Goal: Information Seeking & Learning: Learn about a topic

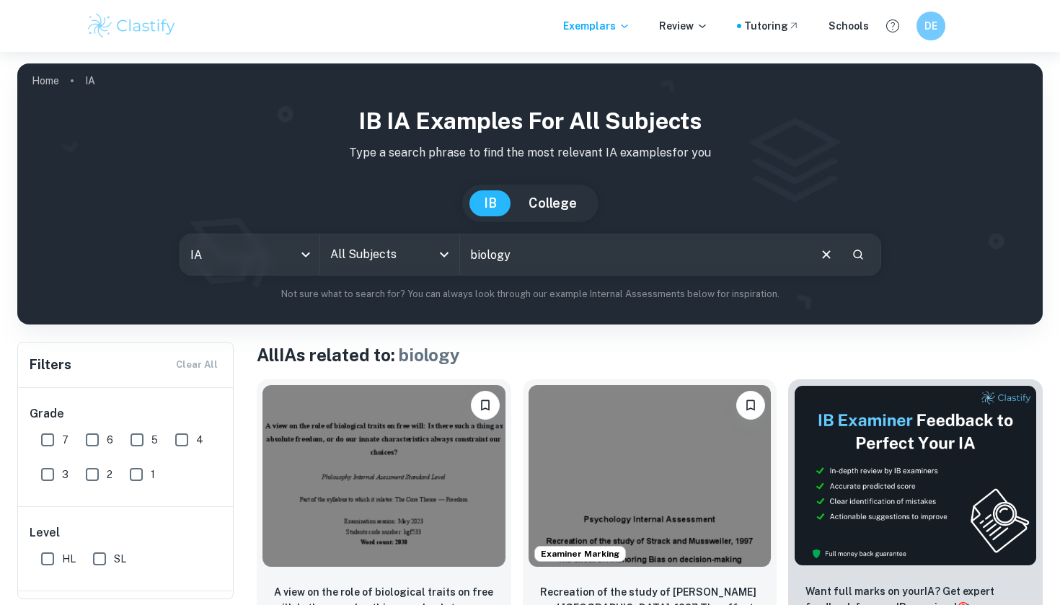
click at [484, 265] on input "biology" at bounding box center [633, 254] width 347 height 40
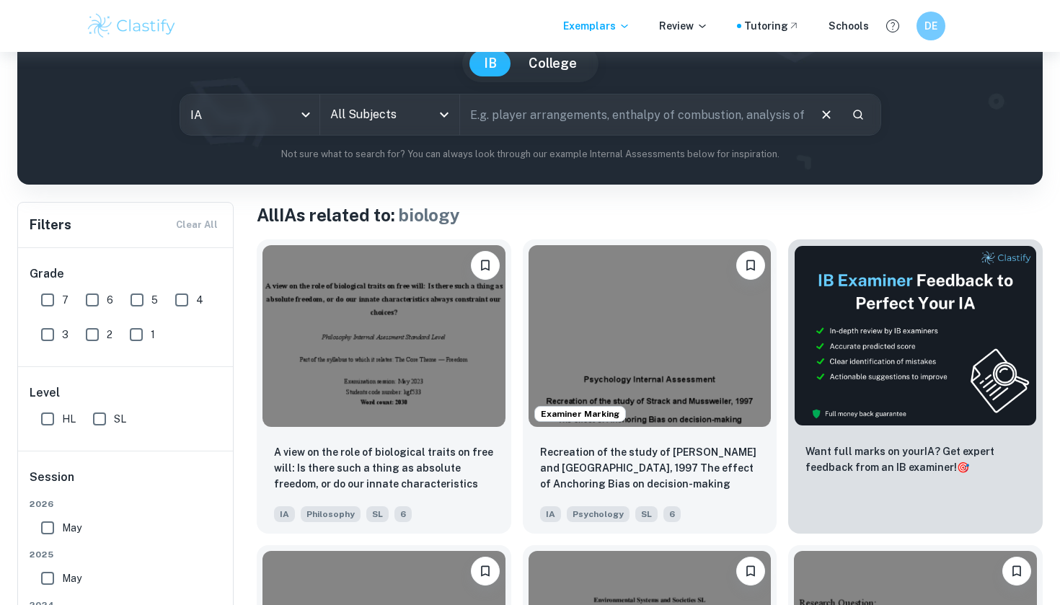
scroll to position [177, 0]
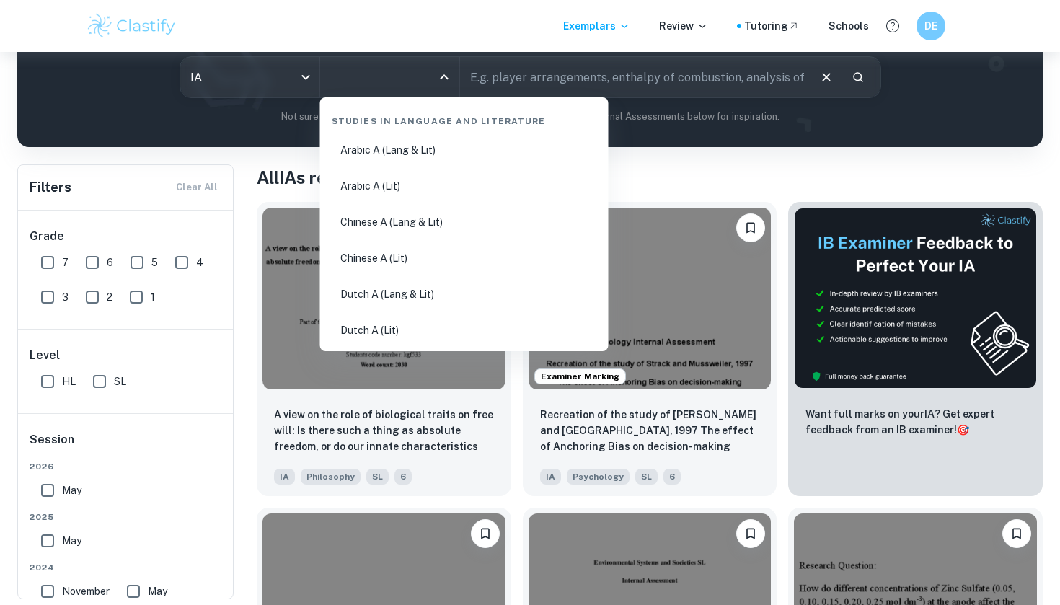
click at [365, 79] on input "All Subjects" at bounding box center [379, 76] width 105 height 27
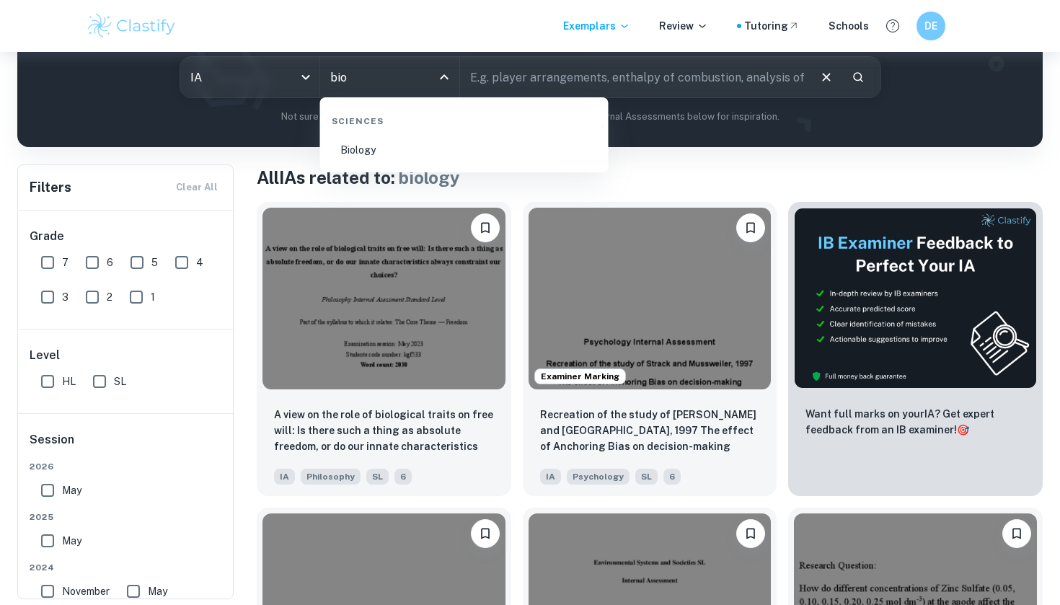
type input "biol"
click at [360, 155] on li "Biology" at bounding box center [464, 149] width 277 height 33
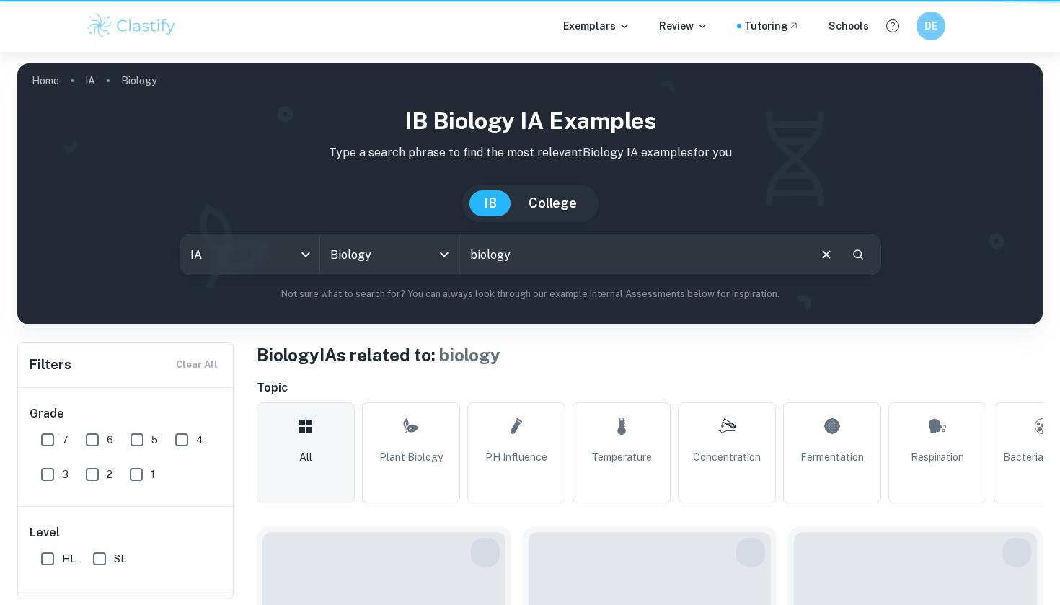
click at [46, 386] on div "Filters Clear All" at bounding box center [125, 364] width 215 height 45
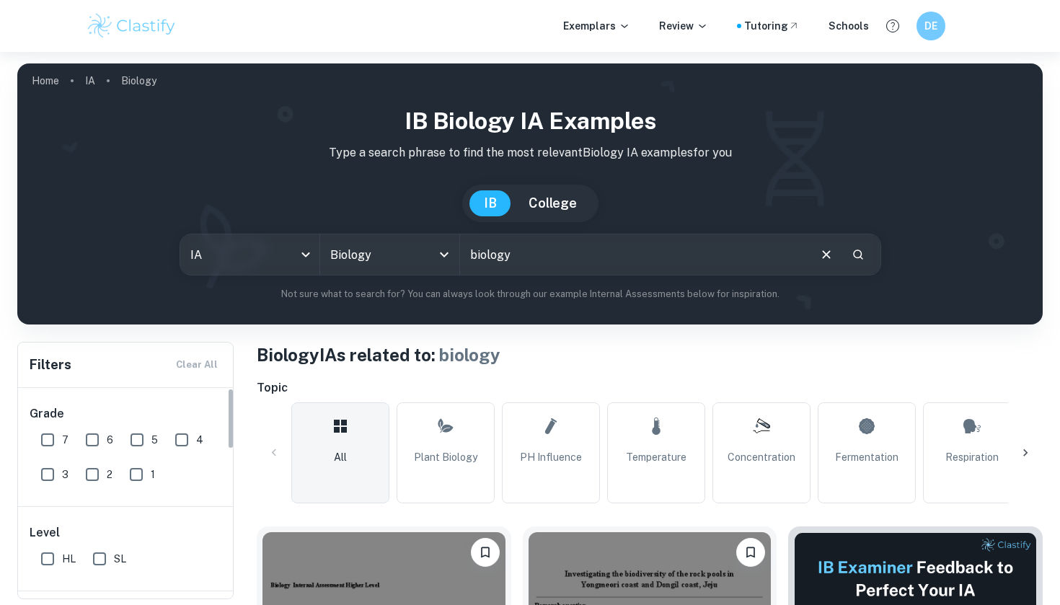
click at [53, 553] on input "HL" at bounding box center [47, 558] width 29 height 29
checkbox input "true"
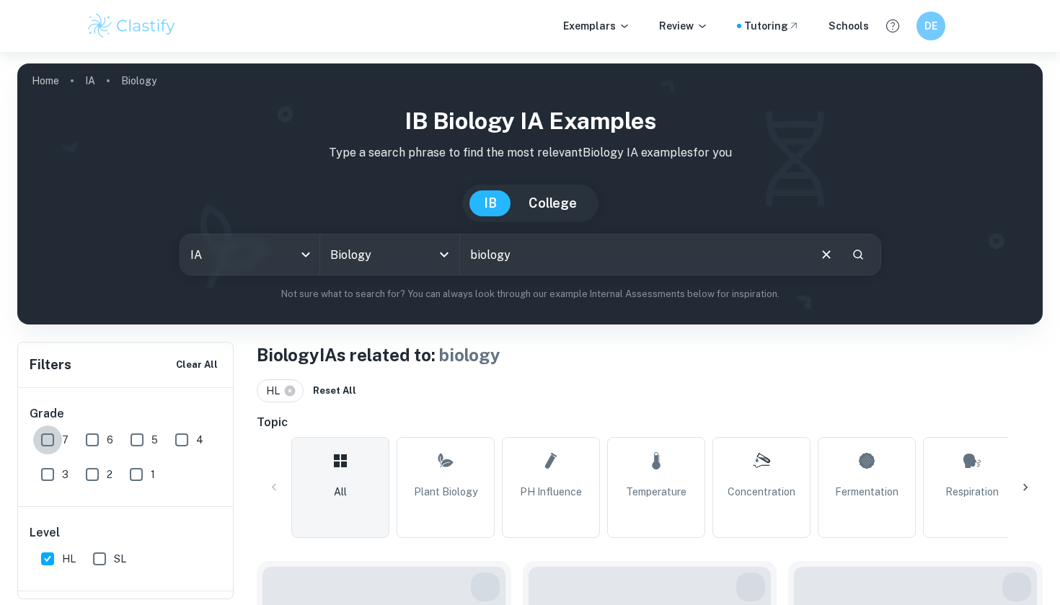
click at [53, 449] on input "7" at bounding box center [47, 439] width 29 height 29
checkbox input "true"
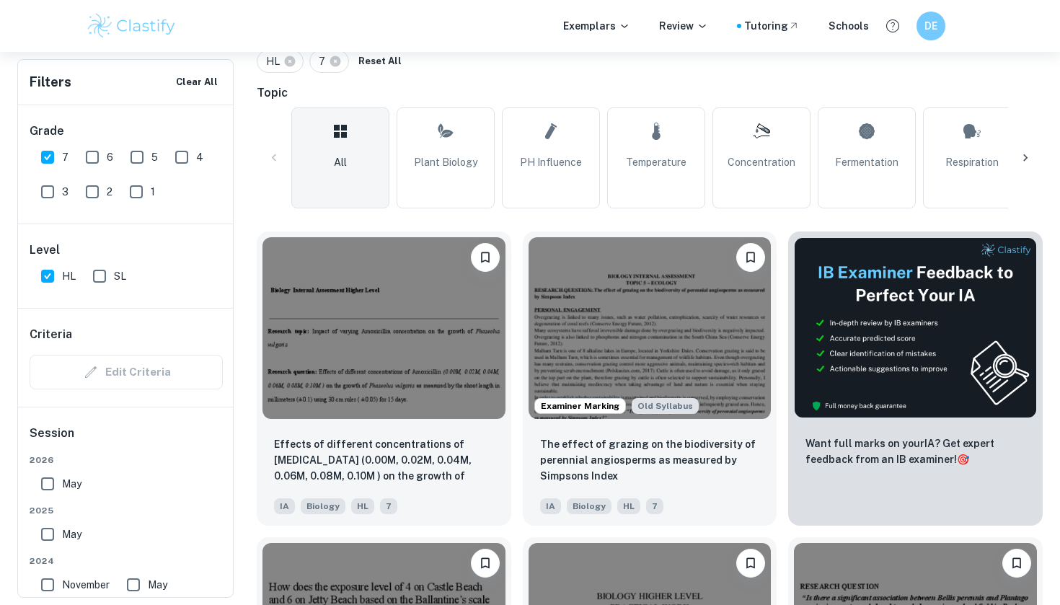
scroll to position [332, 0]
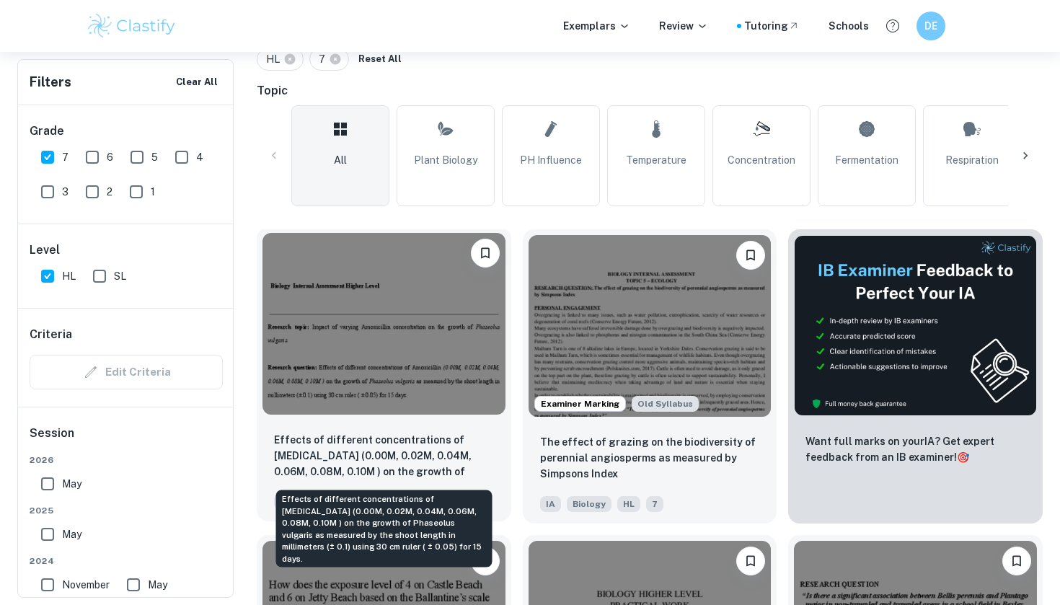
click at [406, 458] on p "Effects of different concentrations of [MEDICAL_DATA] (0.00M, 0.02M, 0.04M, 0.0…" at bounding box center [384, 456] width 220 height 49
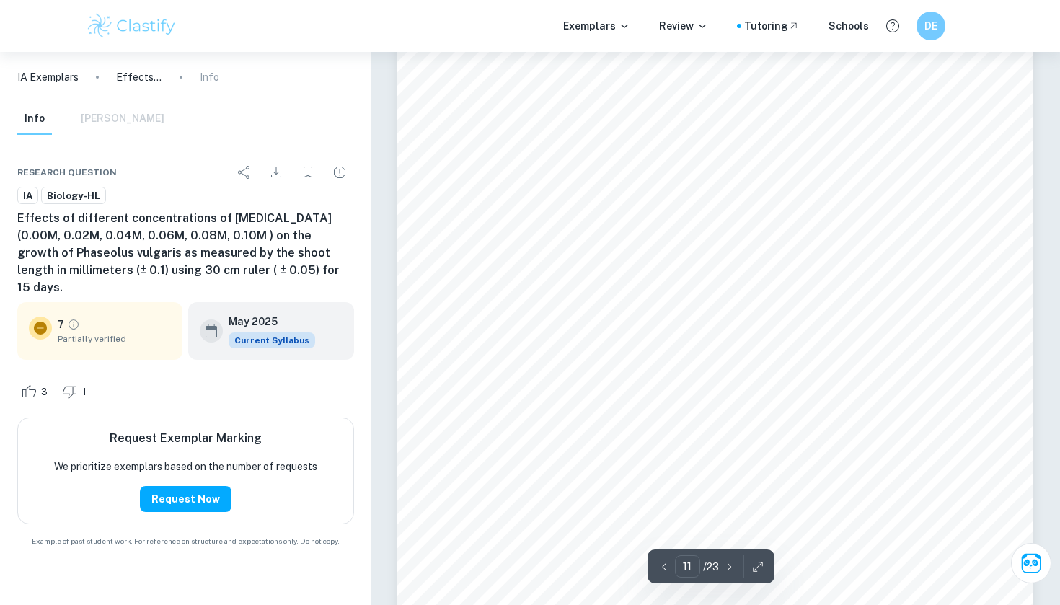
scroll to position [8444, 0]
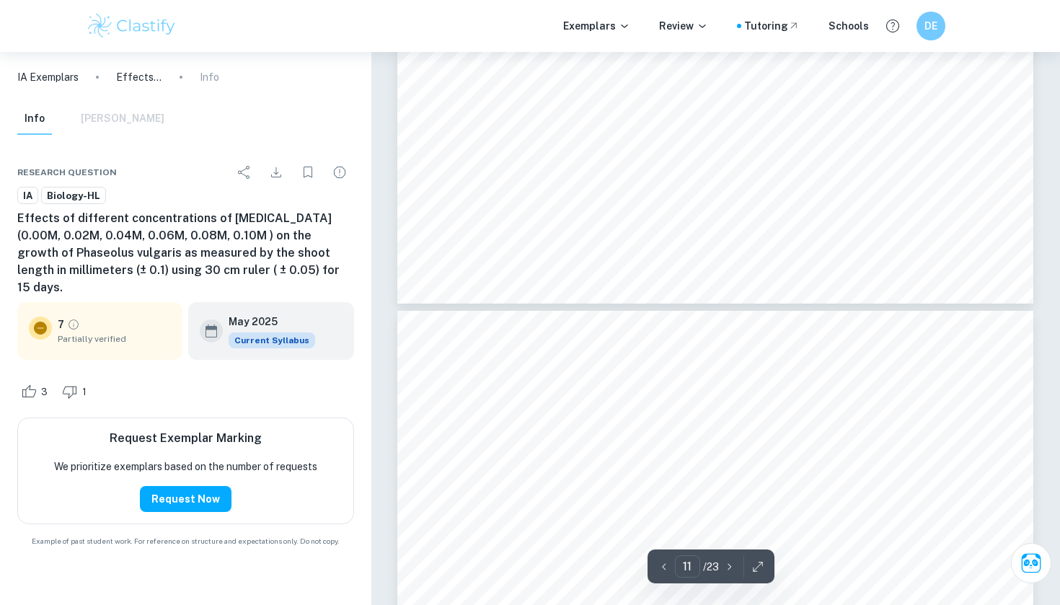
type input "10"
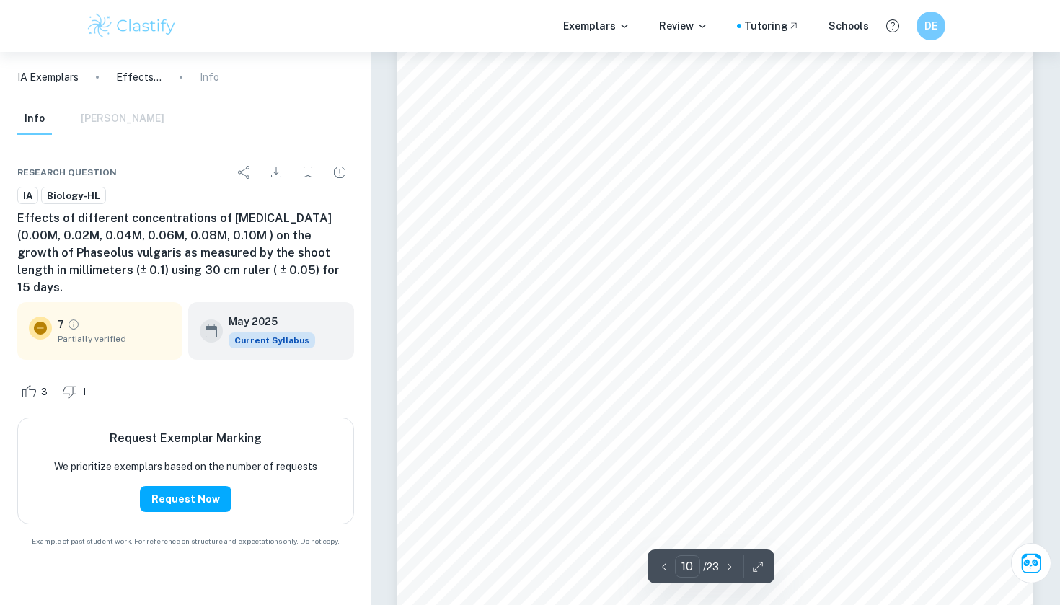
scroll to position [7607, 0]
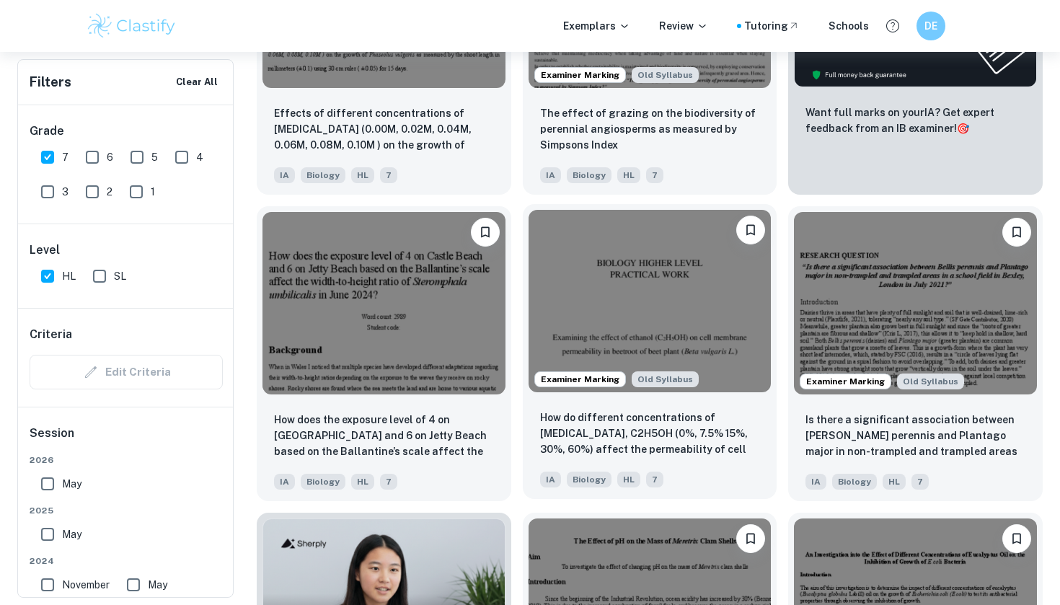
scroll to position [699, 0]
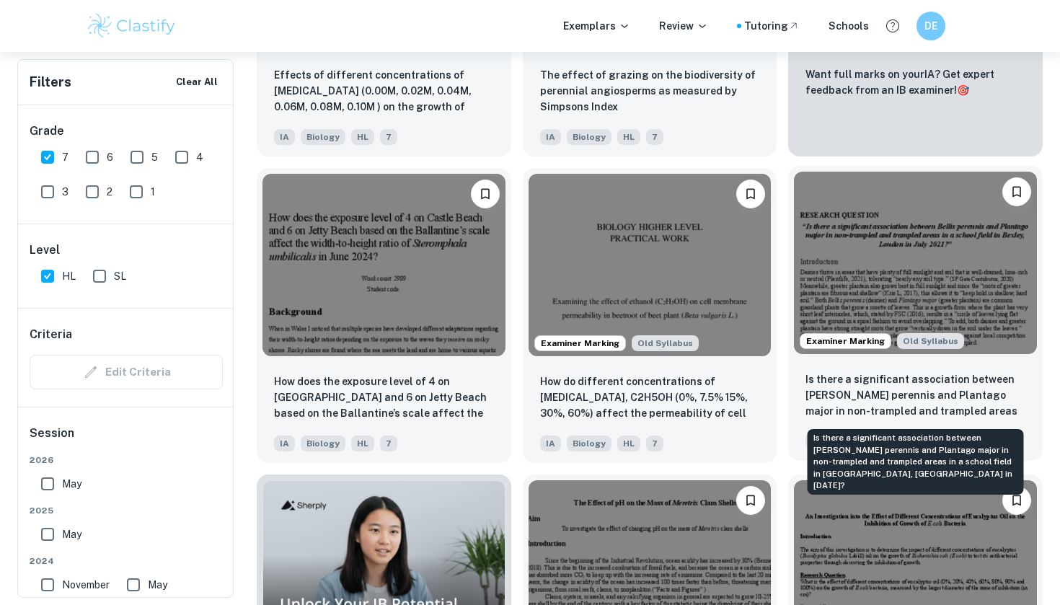
click at [852, 392] on p "Is there a significant association between [PERSON_NAME] perennis and Plantago …" at bounding box center [915, 395] width 220 height 49
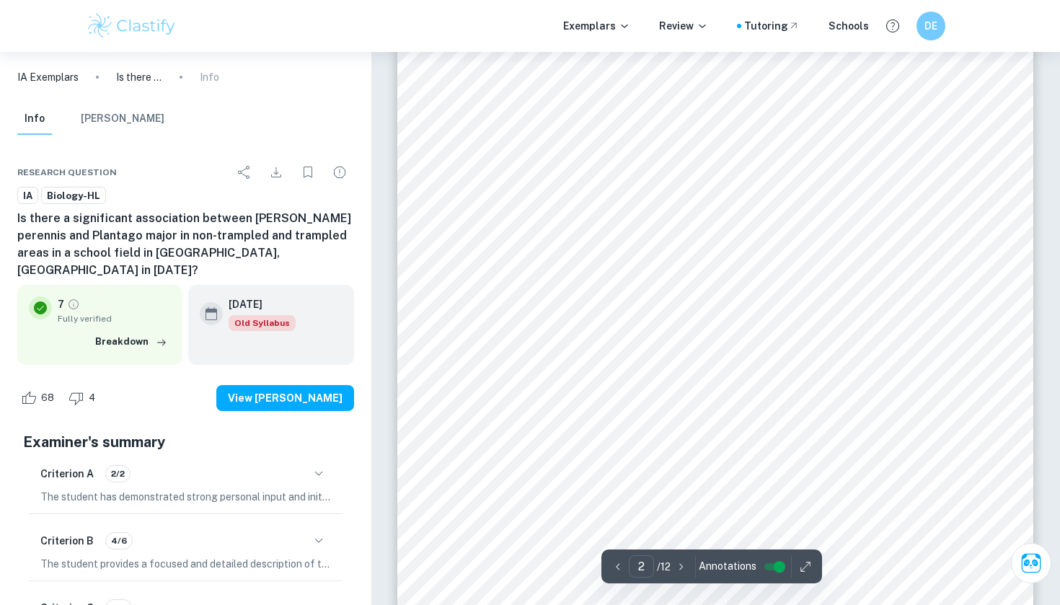
scroll to position [1237, 0]
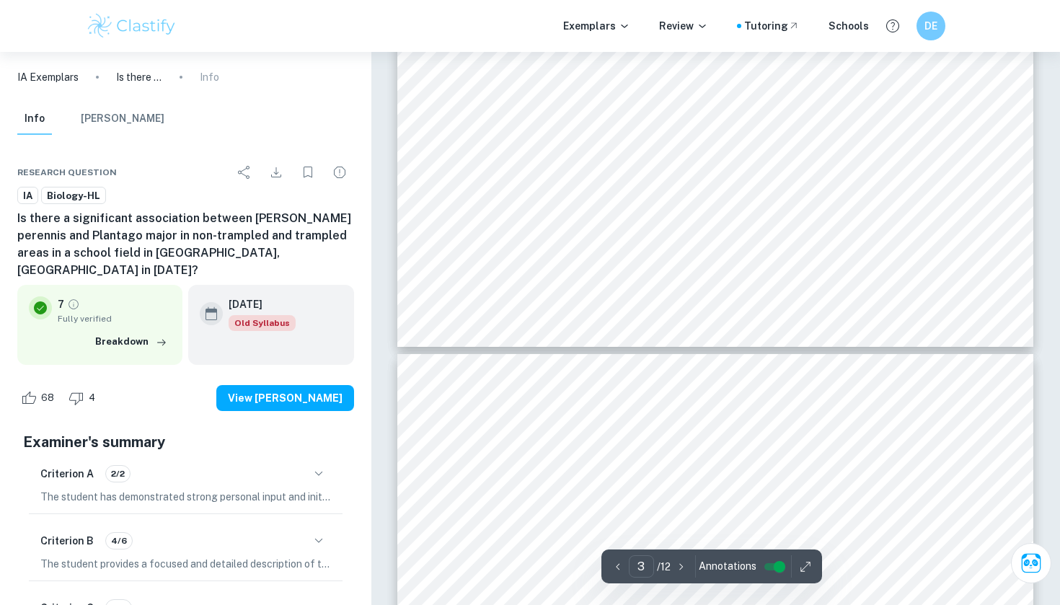
type input "2"
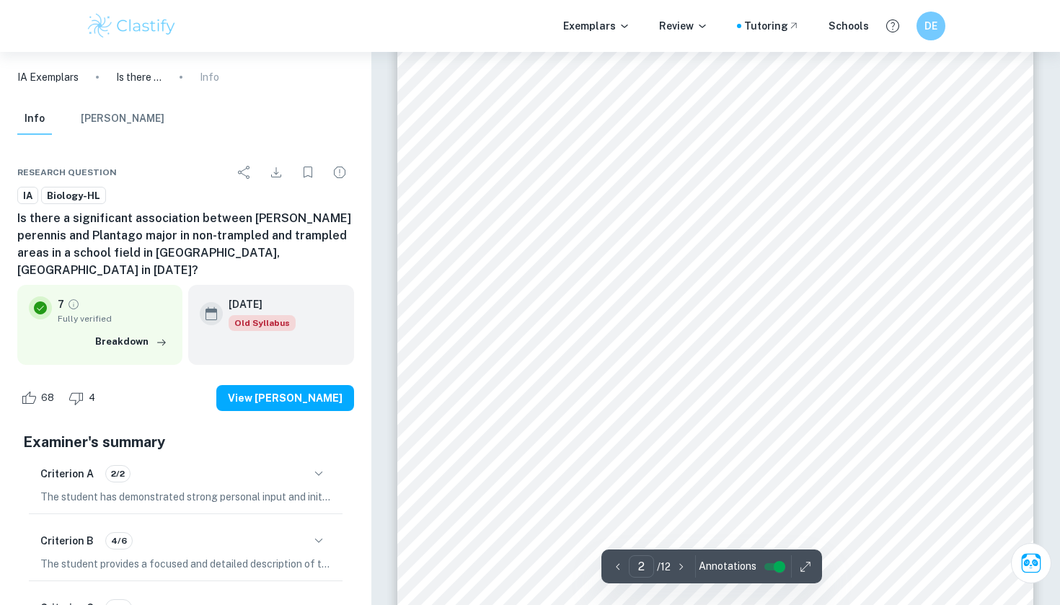
scroll to position [1045, 0]
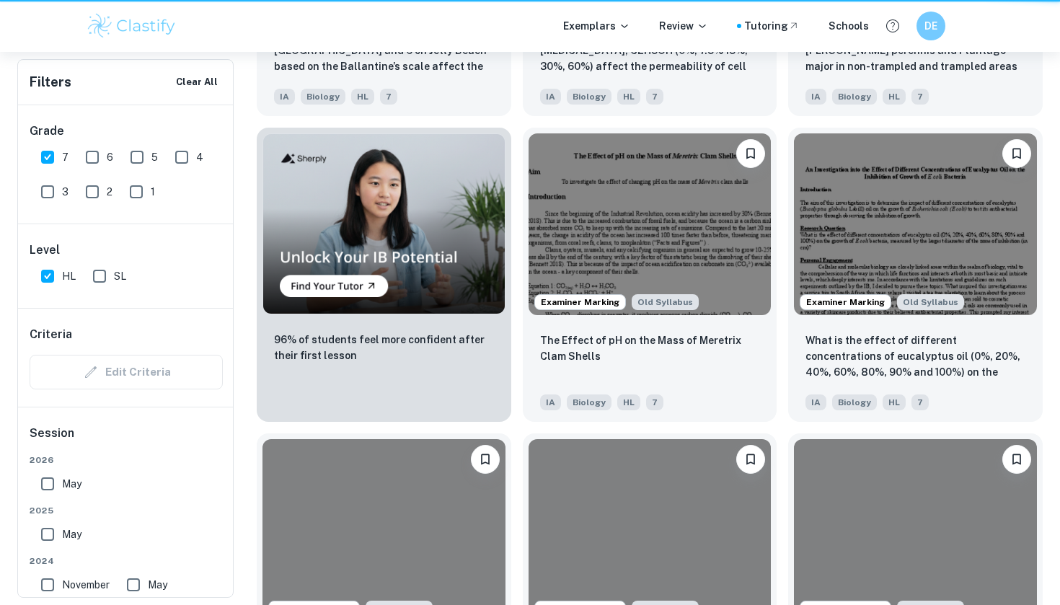
scroll to position [699, 0]
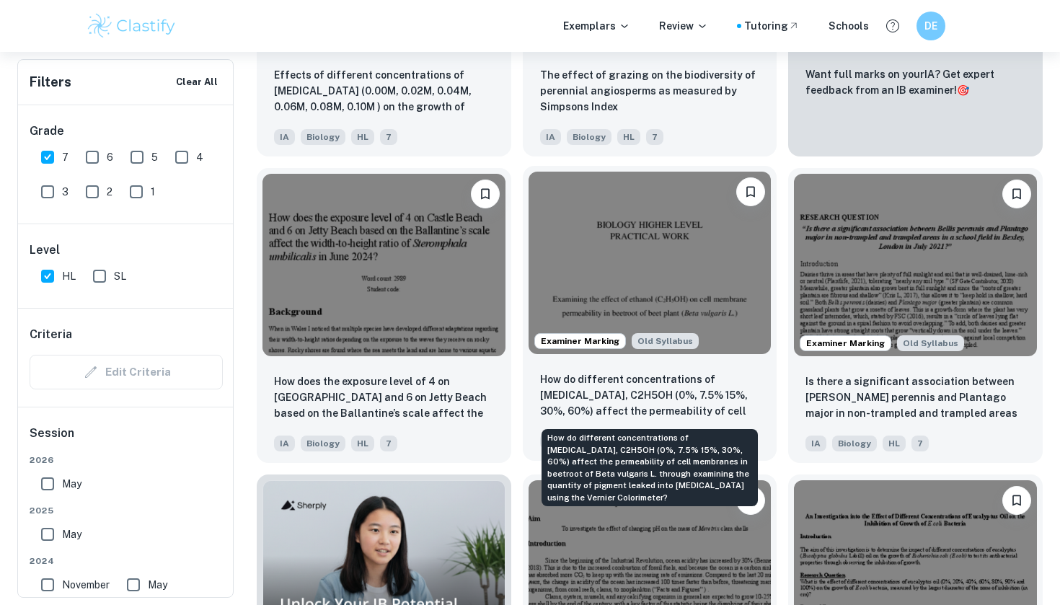
click at [675, 381] on p "How do different concentrations of [MEDICAL_DATA], C2H5OH (0%, 7.5% 15%, 30%, 6…" at bounding box center [650, 395] width 220 height 49
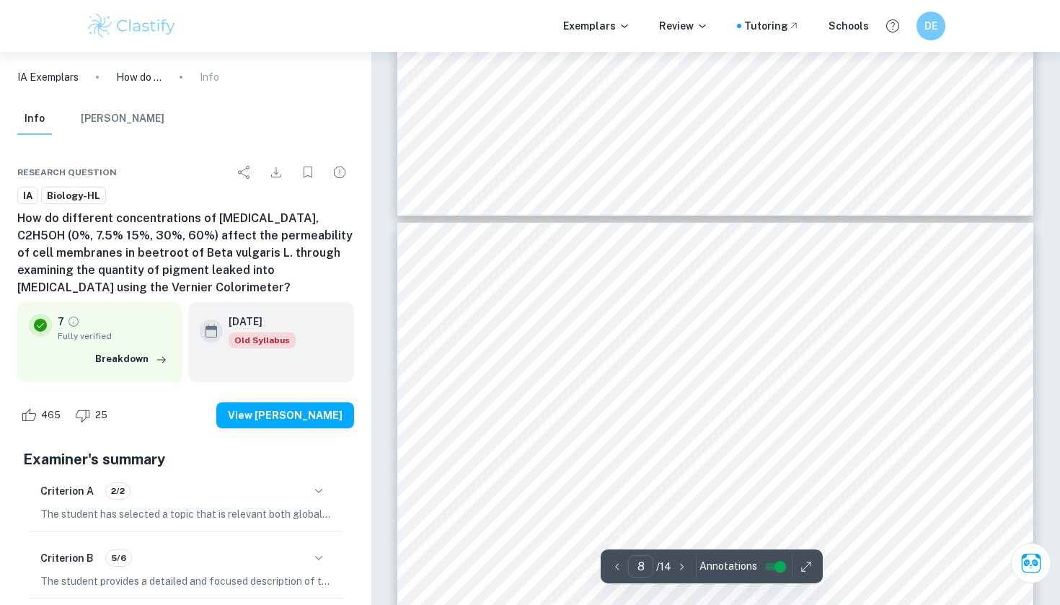
scroll to position [5755, 0]
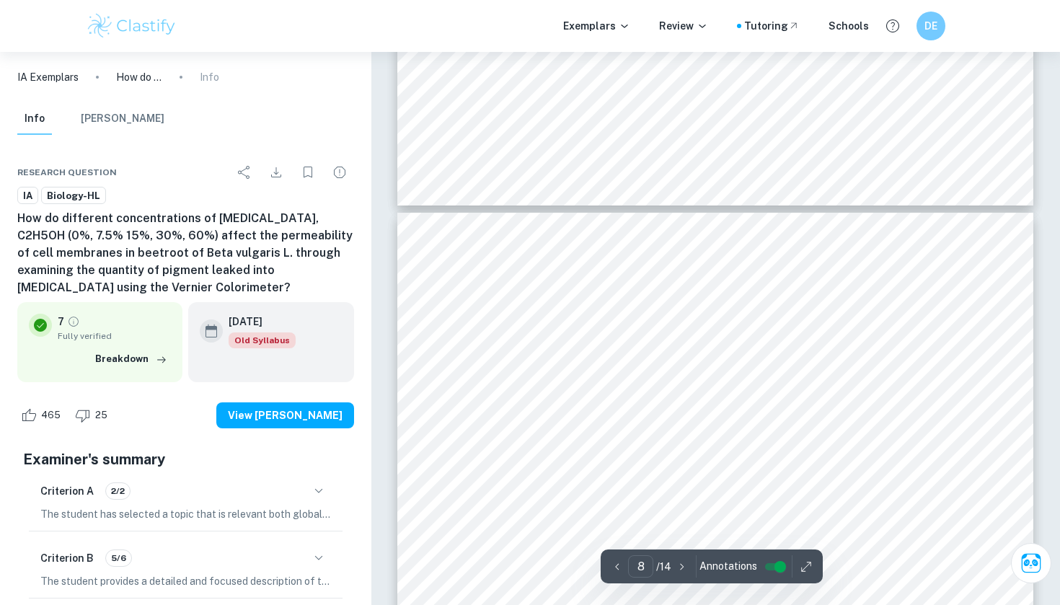
type input "7"
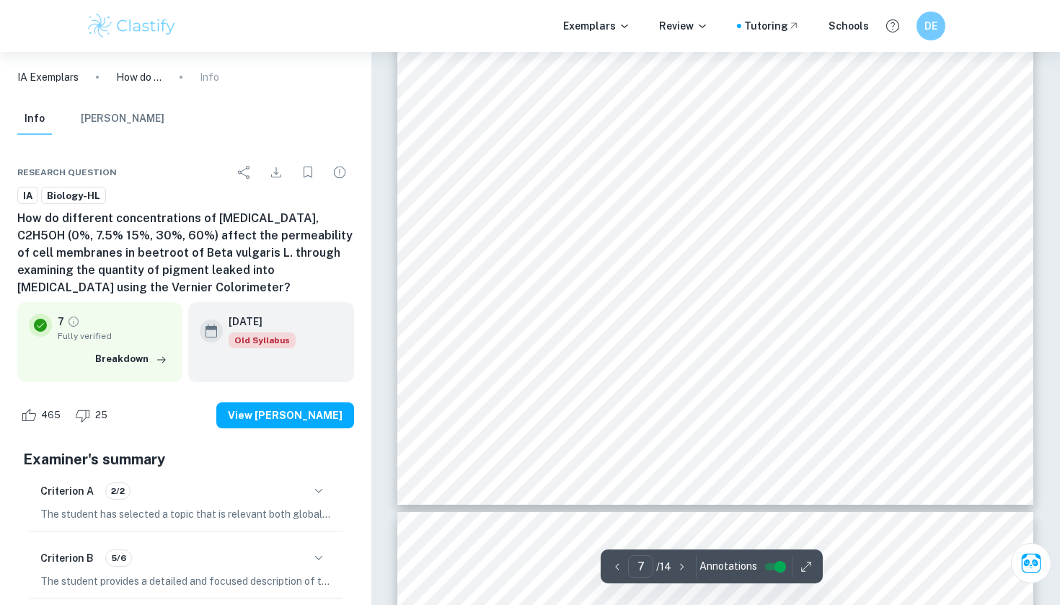
scroll to position [5455, 0]
